Goal: Information Seeking & Learning: Find specific fact

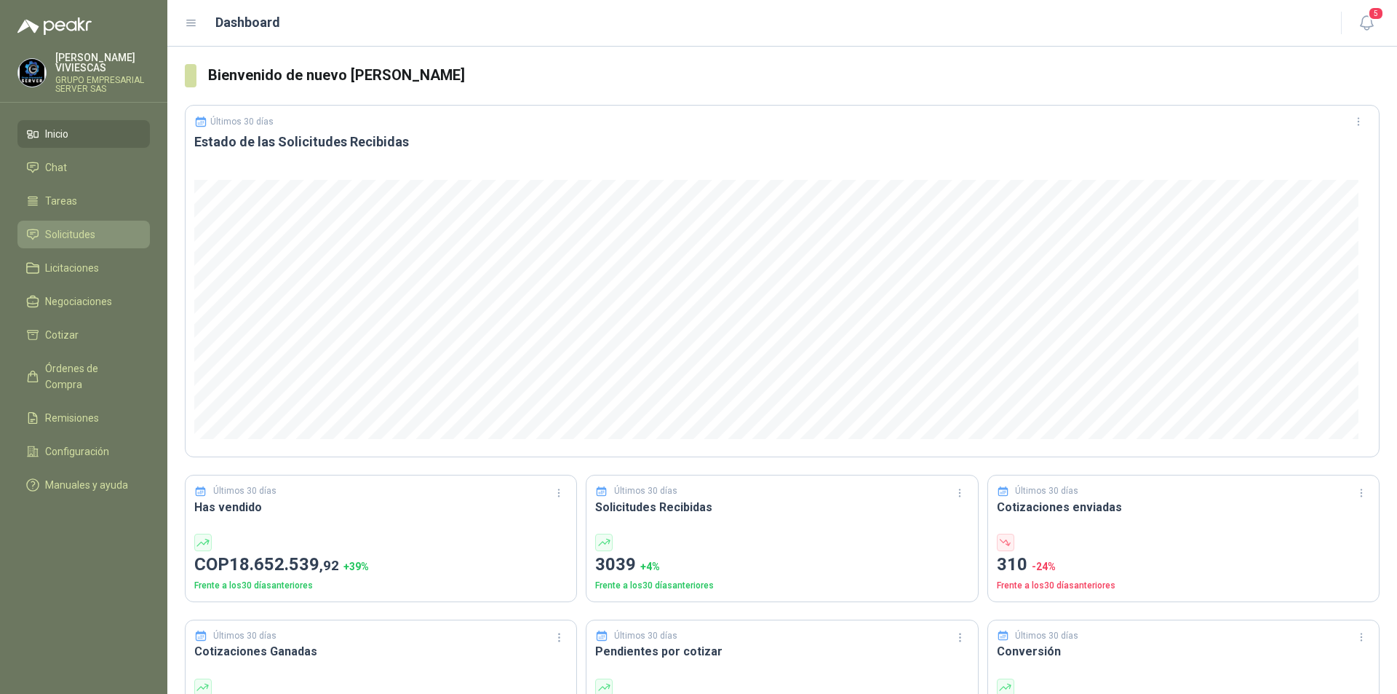
click at [60, 232] on span "Solicitudes" at bounding box center [70, 234] width 50 height 16
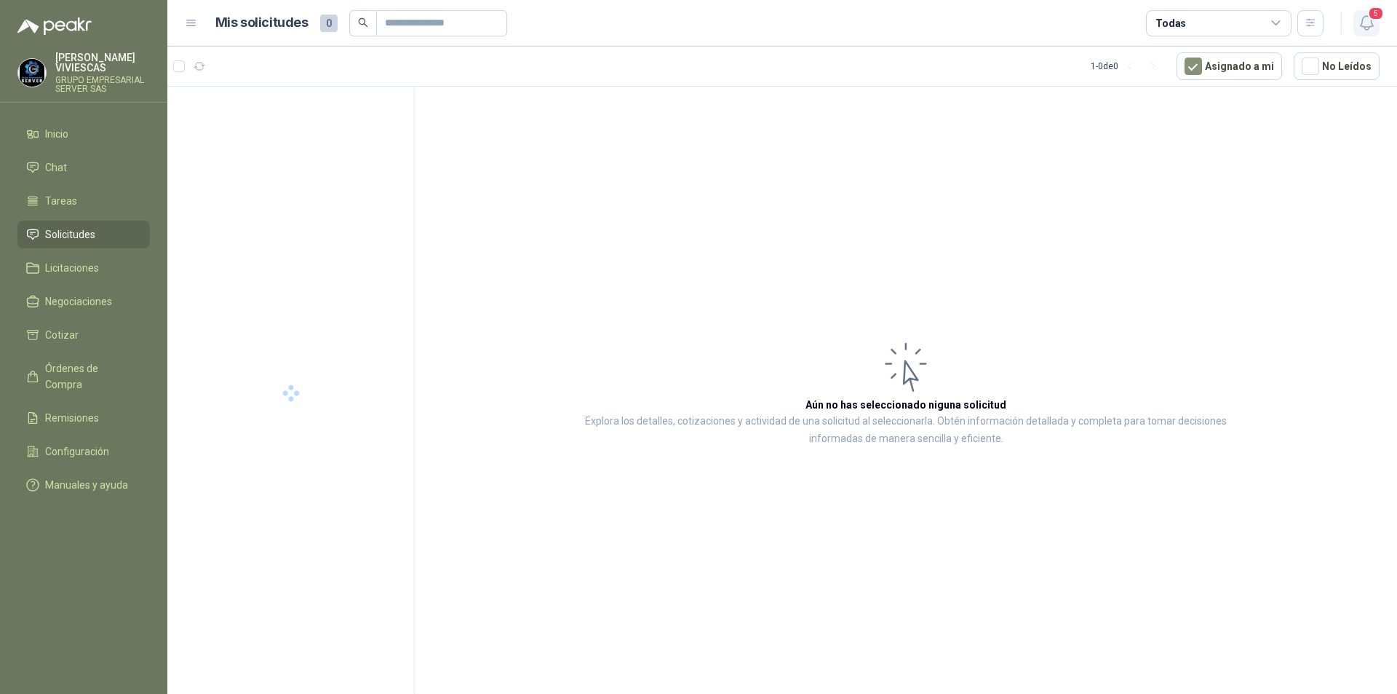
click at [1362, 28] on icon "button" at bounding box center [1367, 23] width 18 height 18
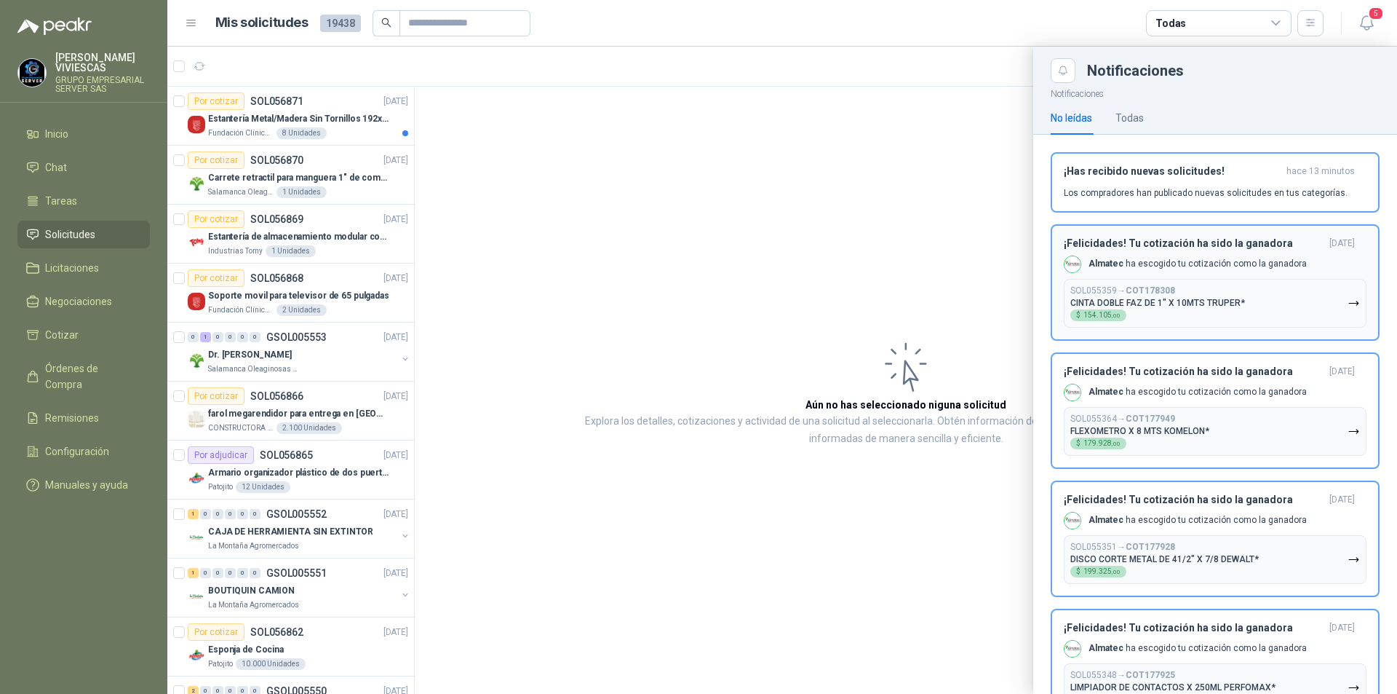
click at [1345, 311] on button "SOL055359 → COT178308 CINTA DOBLE FAZ DE 1" X 10MTS TRUPER* $ 154.105 ,00" at bounding box center [1215, 303] width 303 height 49
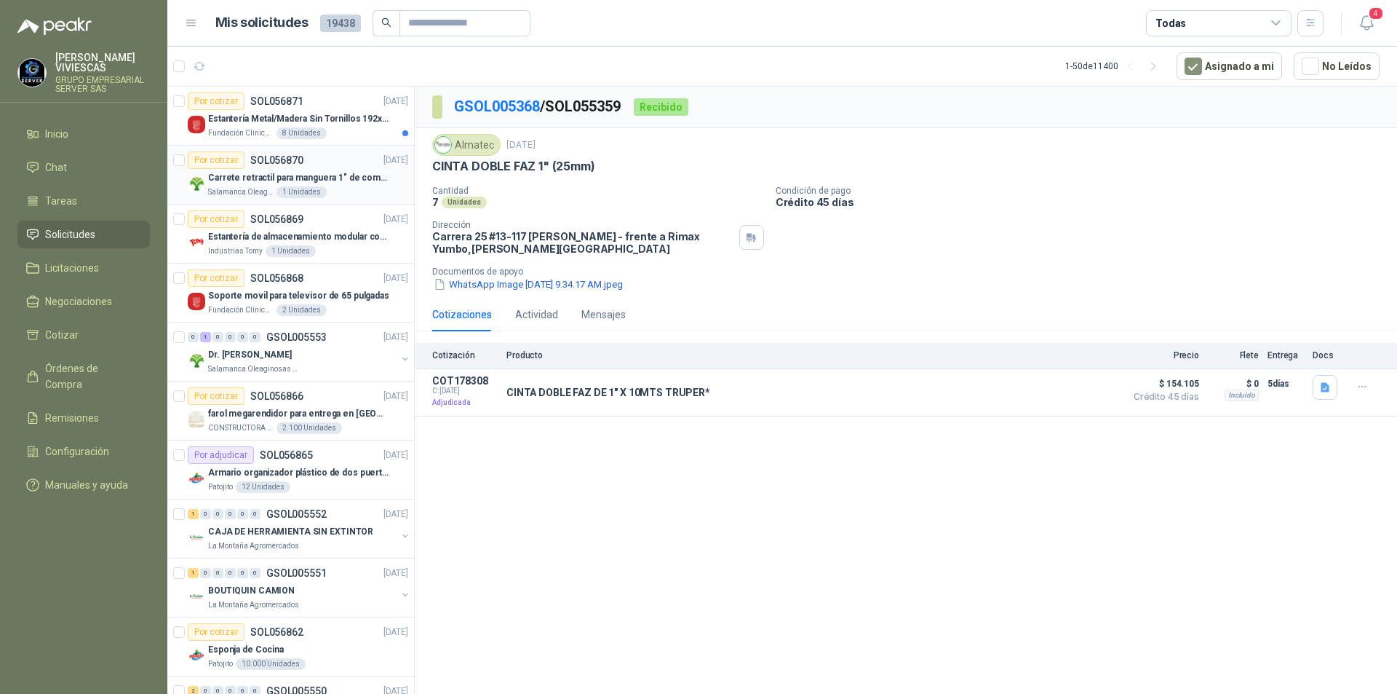
click at [243, 179] on p "Carrete retractil para manguera 1" de combustible" at bounding box center [298, 178] width 181 height 14
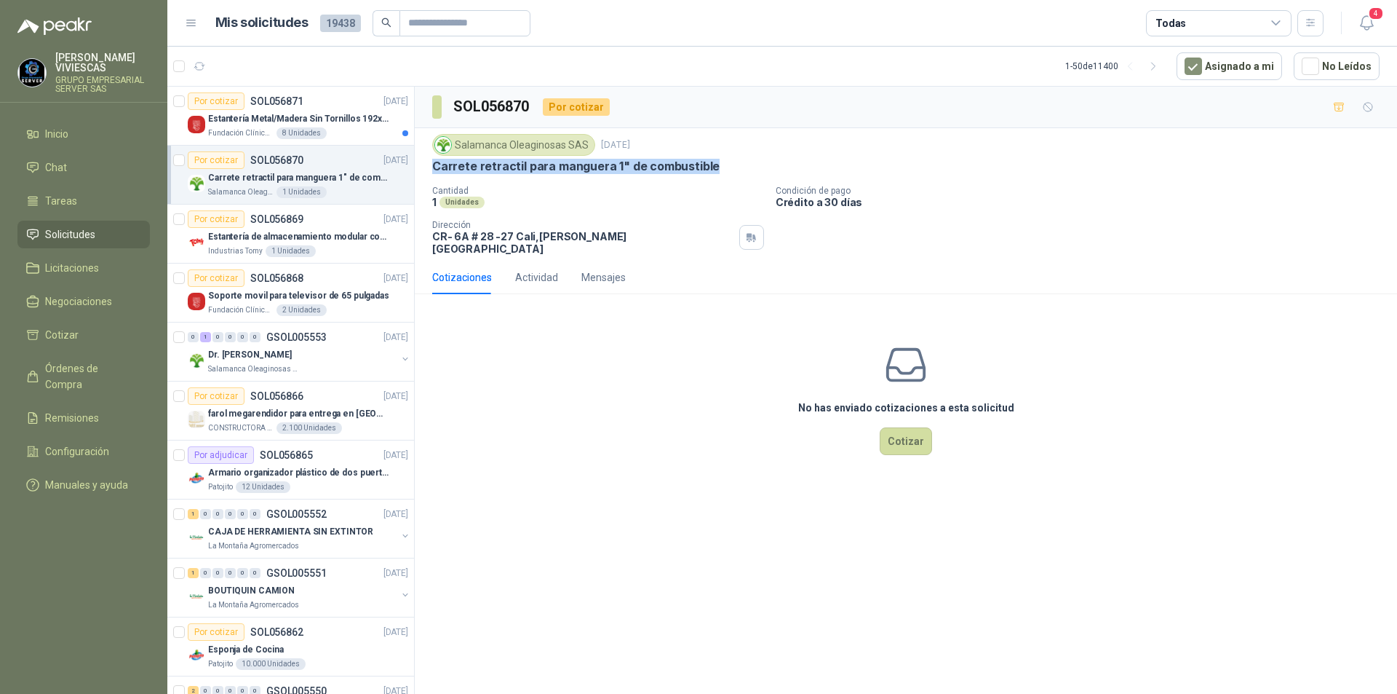
drag, startPoint x: 426, startPoint y: 164, endPoint x: 718, endPoint y: 159, distance: 291.9
click at [718, 159] on div "Salamanca Oleaginosas SAS [DATE] Carrete retractil para manguera 1" de combusti…" at bounding box center [906, 194] width 983 height 132
copy p "Carrete retractil para manguera 1" de combustible"
